Goal: Go to known website: Access a specific website the user already knows

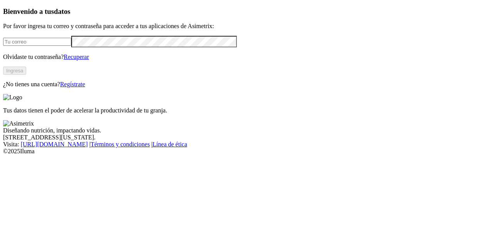
type input "[EMAIL_ADDRESS][DOMAIN_NAME]"
click at [26, 75] on button "Ingresa" at bounding box center [14, 71] width 23 height 8
